Goal: Task Accomplishment & Management: Use online tool/utility

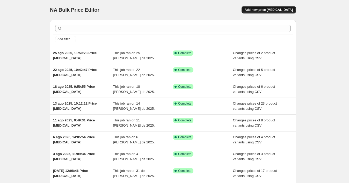
click at [257, 10] on span "Add new price [MEDICAL_DATA]" at bounding box center [268, 10] width 48 height 4
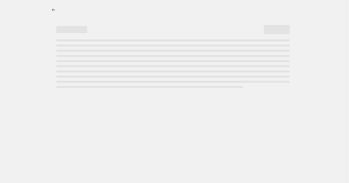
select select "percentage"
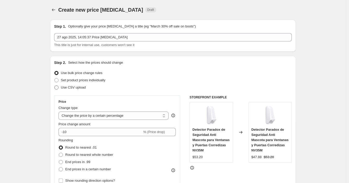
click at [71, 88] on span "Use CSV upload" at bounding box center [73, 87] width 25 height 4
click at [55, 86] on input "Use CSV upload" at bounding box center [54, 85] width 0 height 0
radio input "true"
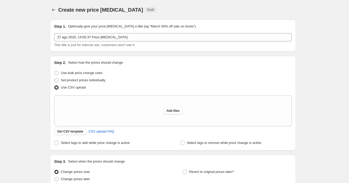
scroll to position [48, 0]
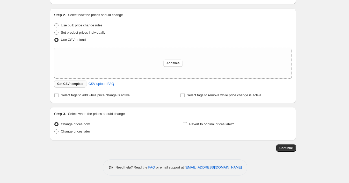
click at [72, 84] on span "Get CSV template" at bounding box center [70, 84] width 26 height 4
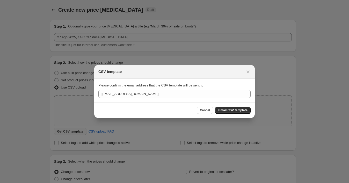
scroll to position [0, 0]
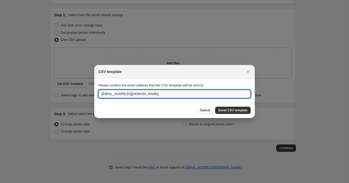
drag, startPoint x: 151, startPoint y: 95, endPoint x: 94, endPoint y: 95, distance: 57.7
click at [94, 183] on div "CSV template Please confirm the email address that the CSV template will be sen…" at bounding box center [174, 183] width 349 height 0
paste input "wshopify738"
type input "[EMAIL_ADDRESS][DOMAIN_NAME]"
click at [228, 110] on span "Email CSV template" at bounding box center [232, 110] width 29 height 4
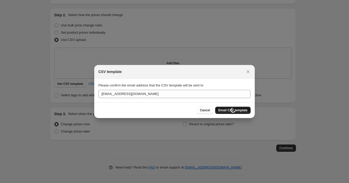
scroll to position [48, 0]
